Goal: Entertainment & Leisure: Consume media (video, audio)

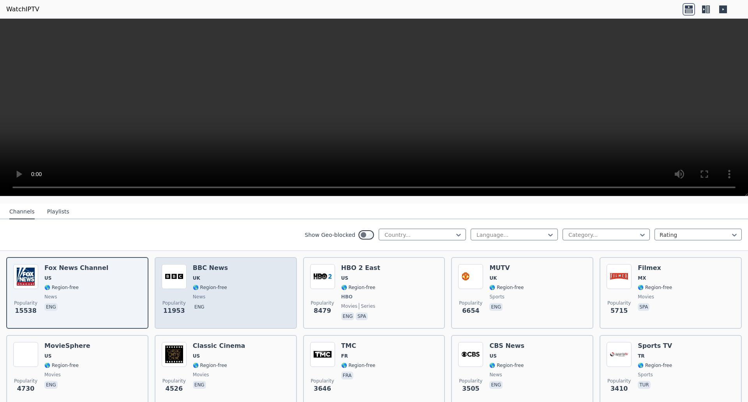
scroll to position [117, 0]
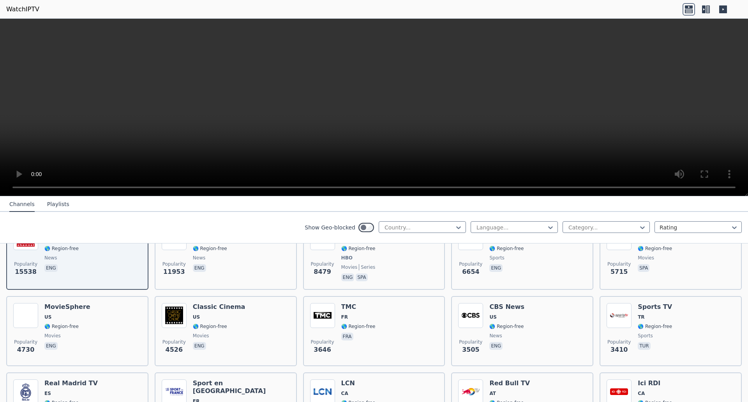
click at [583, 44] on video at bounding box center [374, 108] width 748 height 178
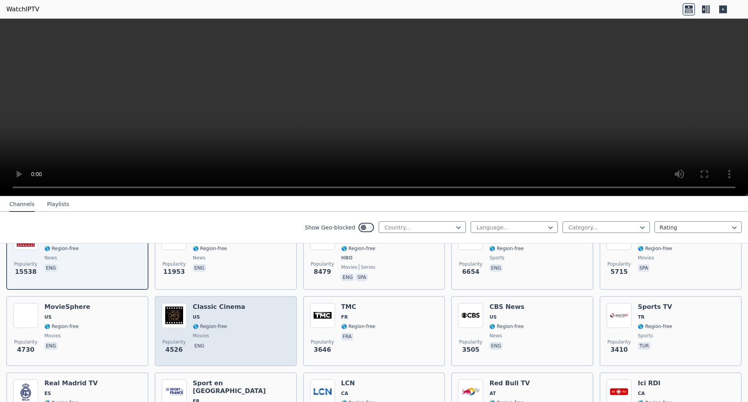
click at [232, 304] on h6 "Classic Cinema" at bounding box center [219, 307] width 53 height 8
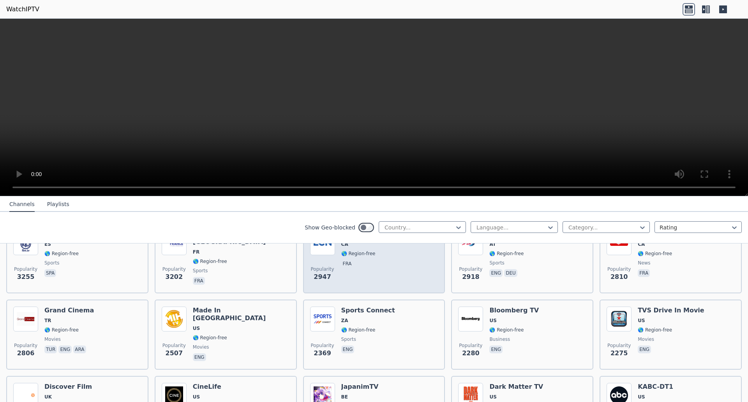
scroll to position [273, 0]
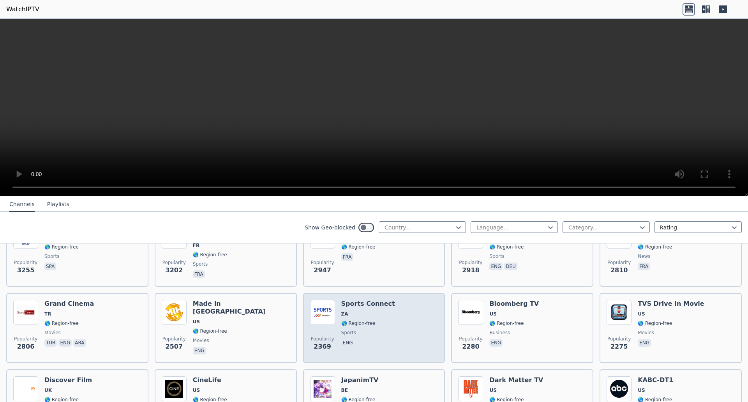
click at [350, 303] on div "Sports Connect ZA 🌎 Region-free sports eng" at bounding box center [368, 328] width 54 height 56
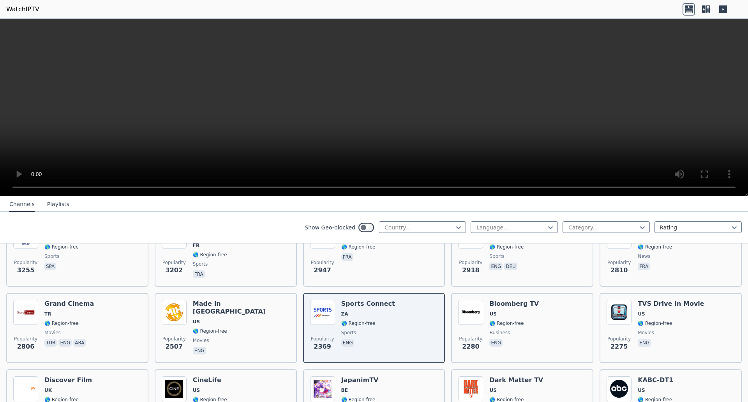
click at [53, 206] on button "Playlists" at bounding box center [58, 204] width 22 height 15
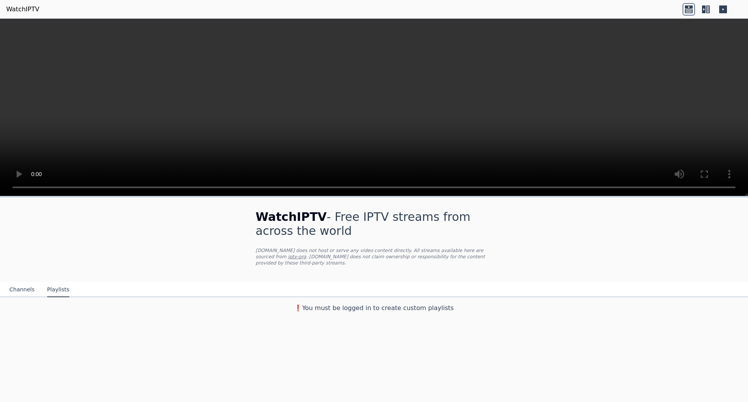
click at [24, 286] on button "Channels" at bounding box center [21, 290] width 25 height 15
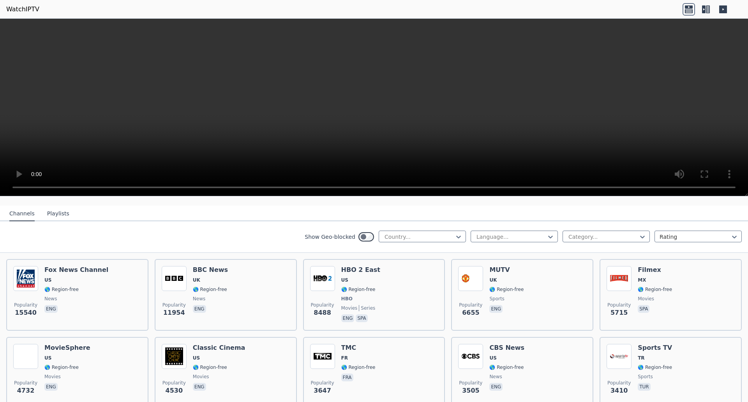
scroll to position [78, 0]
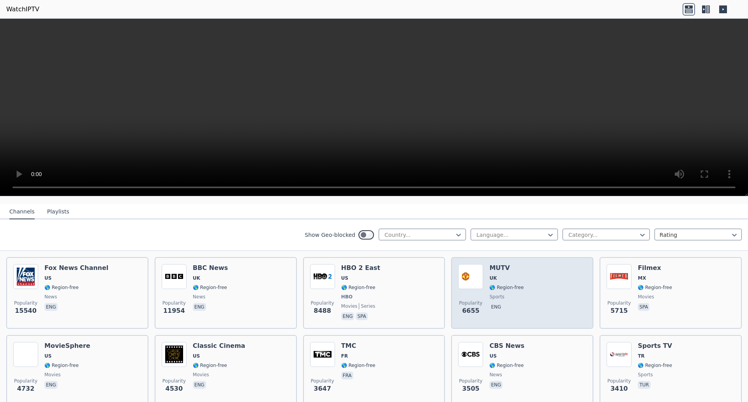
click at [510, 275] on span "UK" at bounding box center [506, 278] width 34 height 6
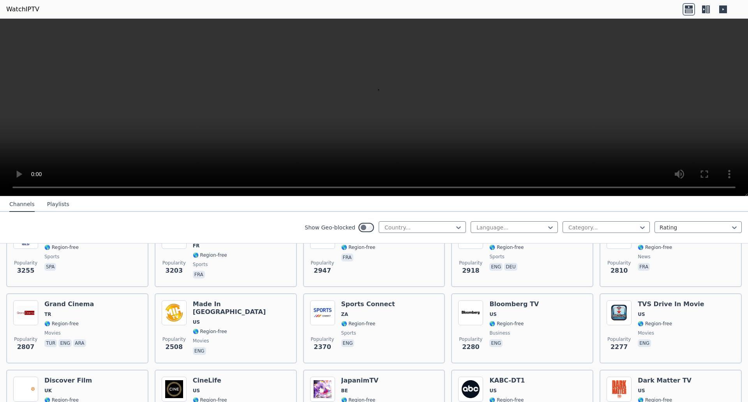
scroll to position [273, 0]
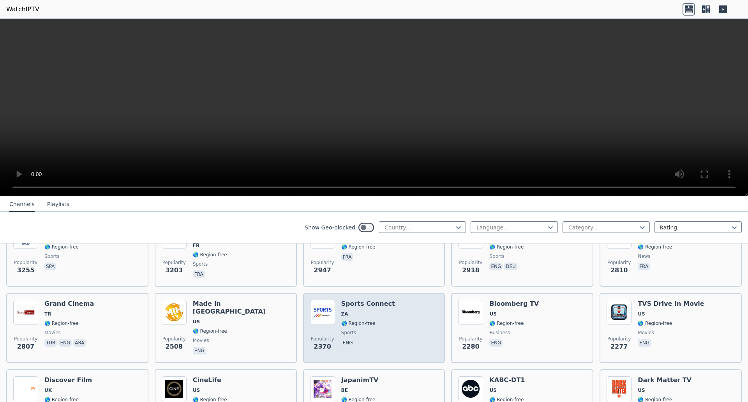
click at [371, 300] on h6 "Sports Connect" at bounding box center [368, 304] width 54 height 8
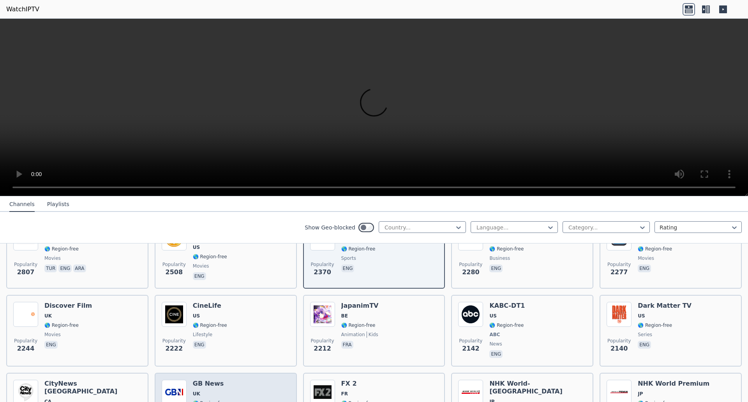
scroll to position [312, 0]
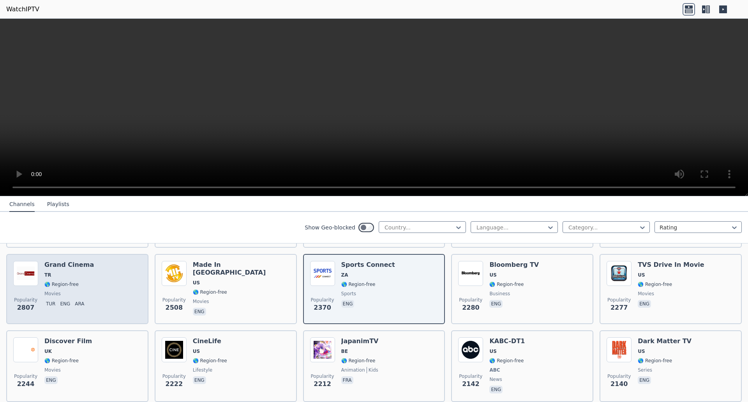
click at [72, 292] on div "Grand Cinema TR 🌎 Region-free movies tur eng ara" at bounding box center [68, 289] width 49 height 56
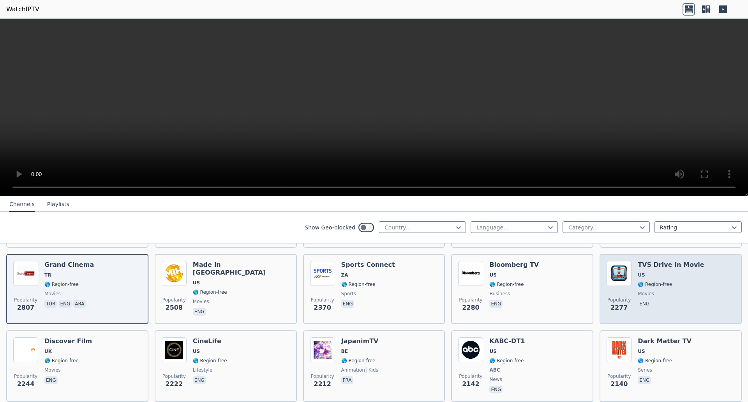
click at [652, 261] on h6 "TVS Drive In Movie" at bounding box center [671, 265] width 67 height 8
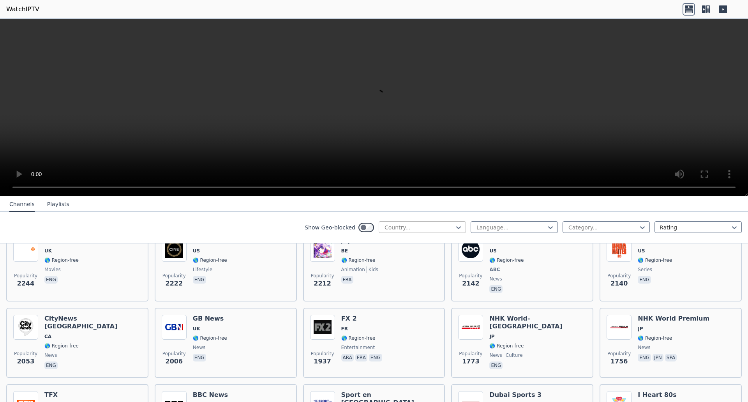
scroll to position [429, 0]
